Goal: Find specific page/section: Find specific page/section

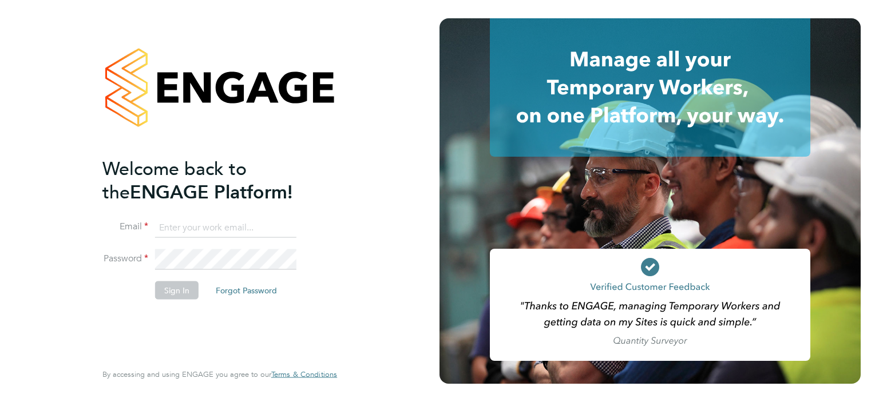
type input "mike.stenson@hmsworks.co.uk"
click at [175, 290] on button "Sign In" at bounding box center [177, 290] width 44 height 18
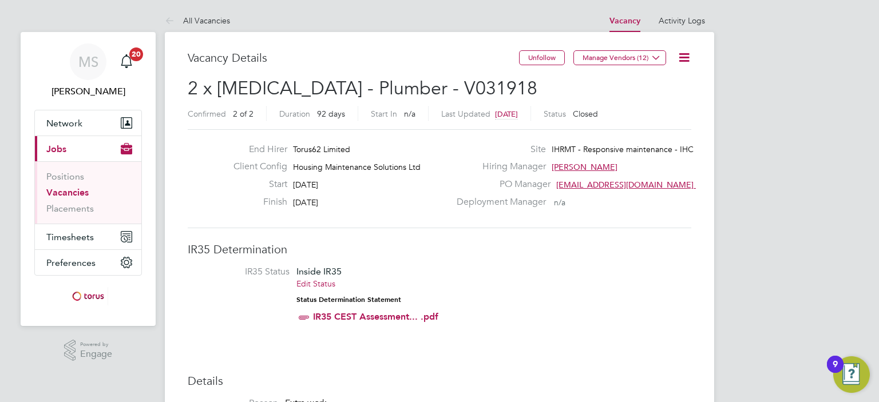
click at [68, 192] on link "Vacancies" at bounding box center [67, 192] width 42 height 11
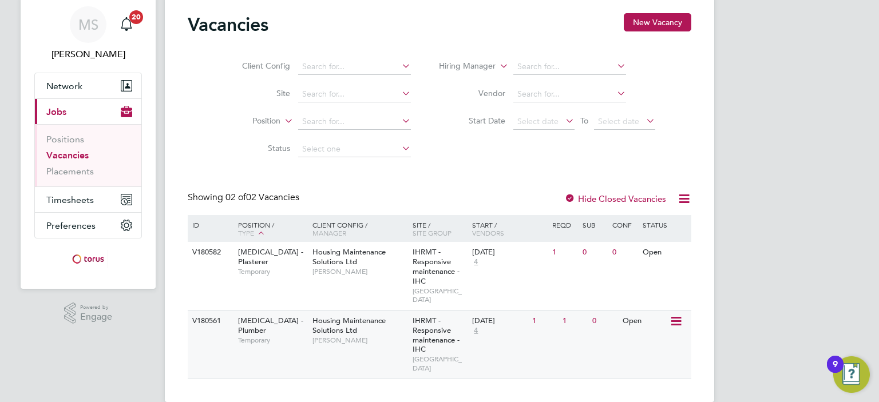
click at [674, 315] on icon at bounding box center [675, 322] width 11 height 14
click at [653, 342] on li "View Details" at bounding box center [647, 339] width 66 height 16
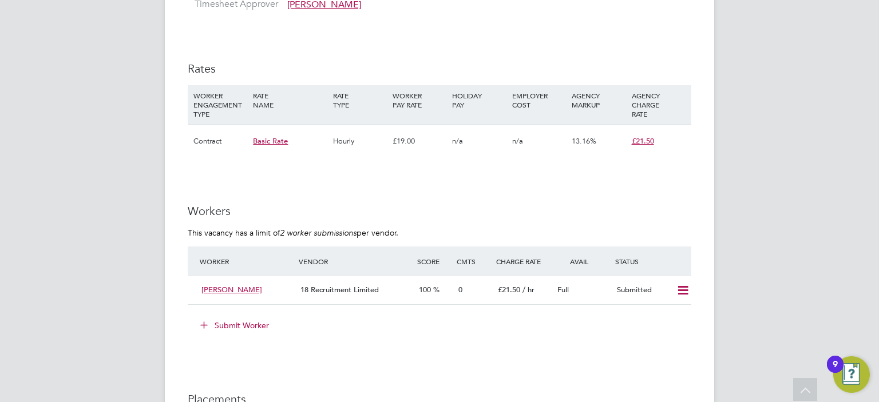
scroll to position [859, 0]
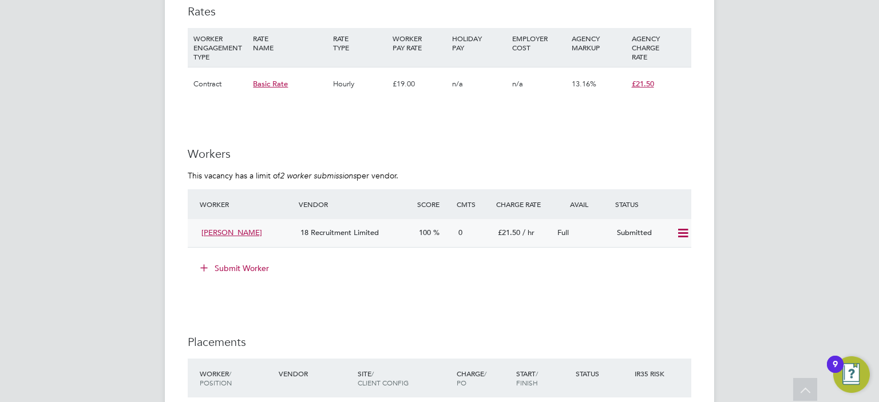
click at [679, 234] on icon at bounding box center [683, 233] width 14 height 9
click at [663, 262] on li "Offer" at bounding box center [668, 258] width 40 height 16
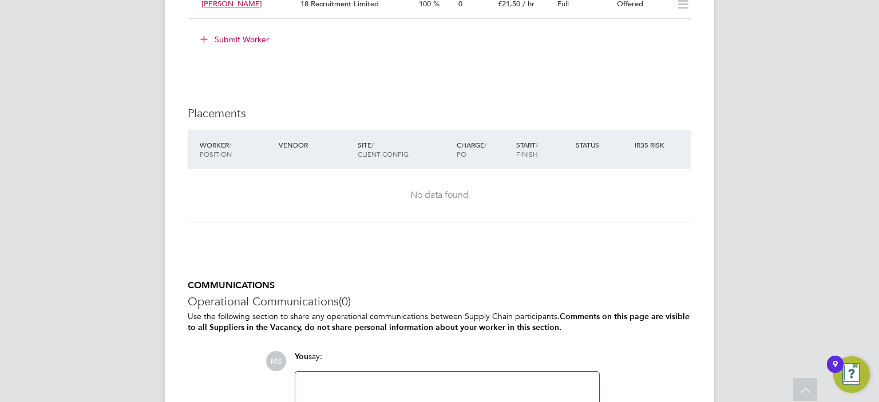
scroll to position [1205, 0]
